Goal: Find specific page/section: Find specific page/section

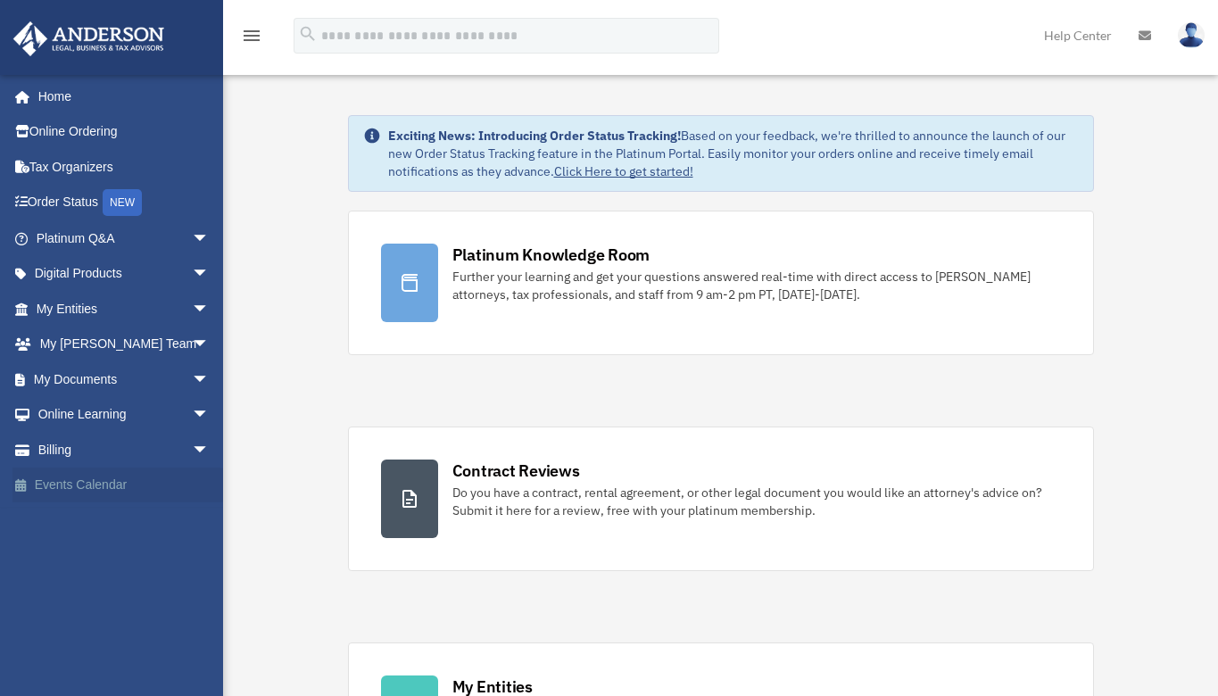
click at [114, 486] on link "Events Calendar" at bounding box center [124, 486] width 224 height 36
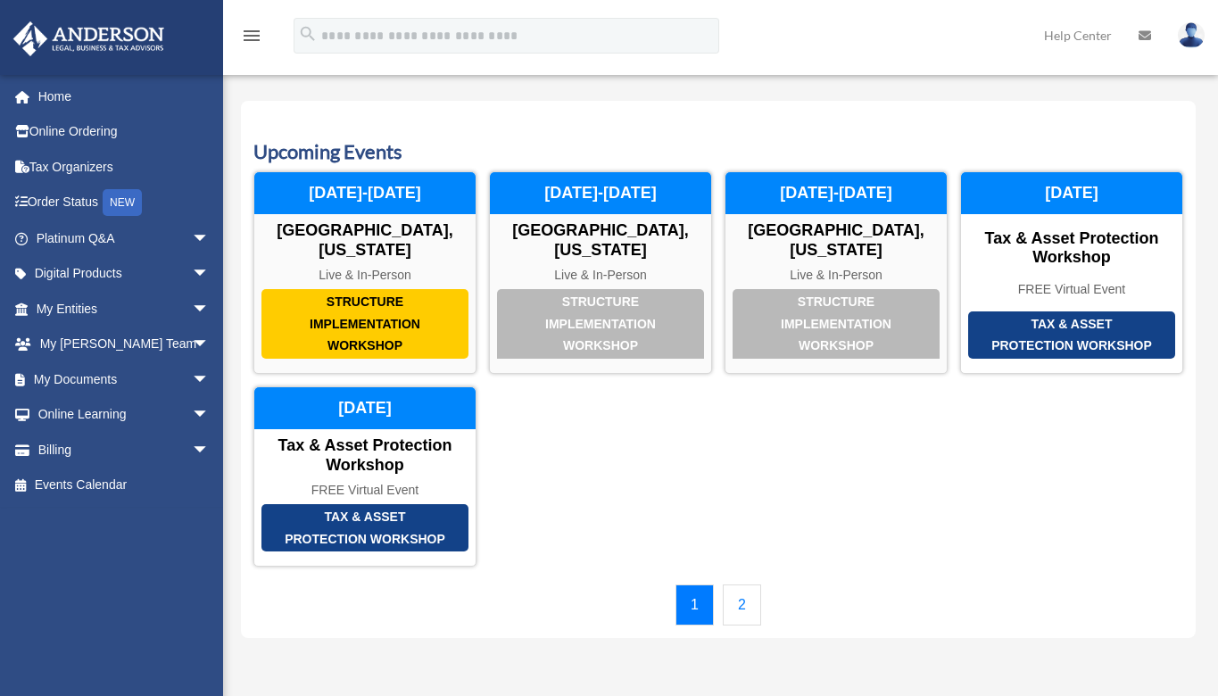
click at [744, 594] on link "2" at bounding box center [742, 605] width 38 height 41
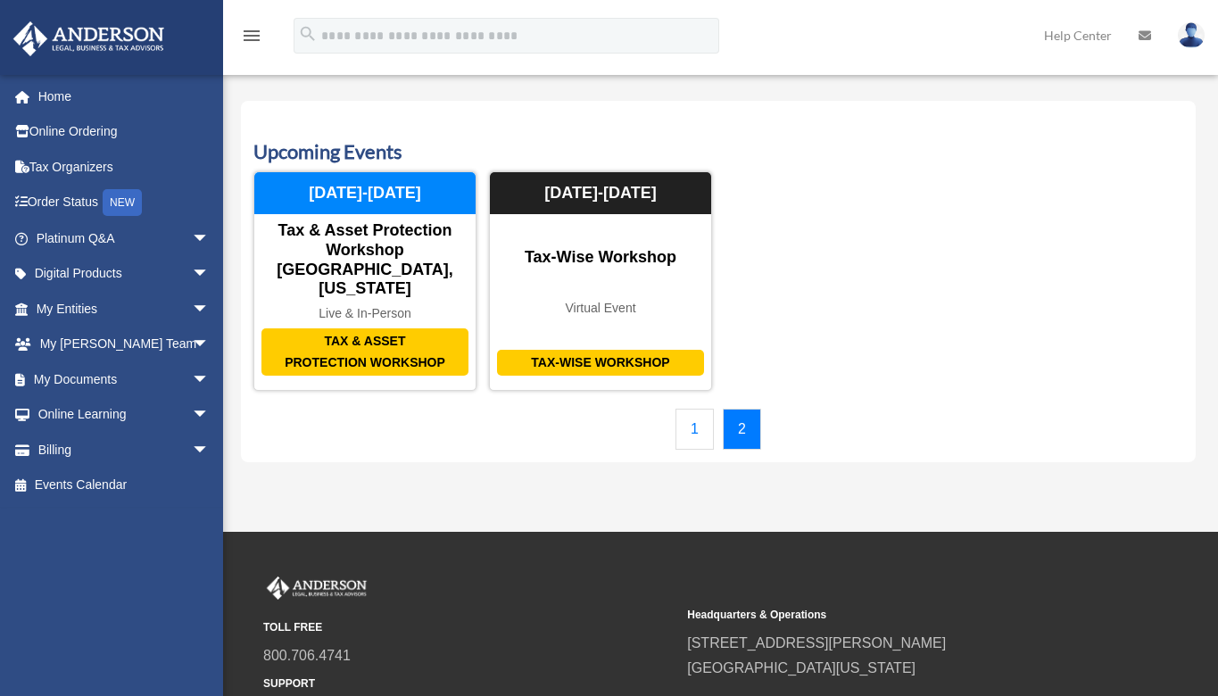
click at [694, 411] on link "1" at bounding box center [695, 429] width 38 height 41
